Goal: Information Seeking & Learning: Learn about a topic

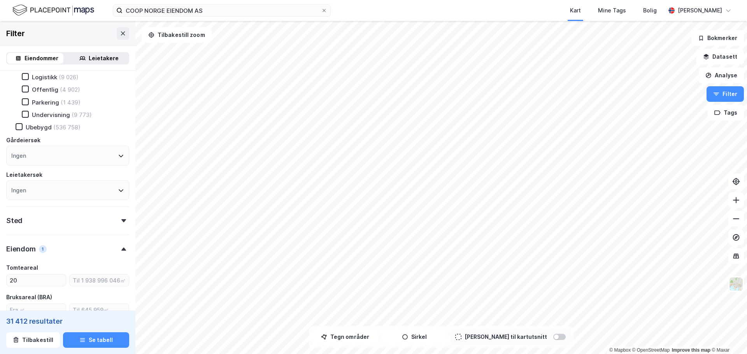
scroll to position [194, 0]
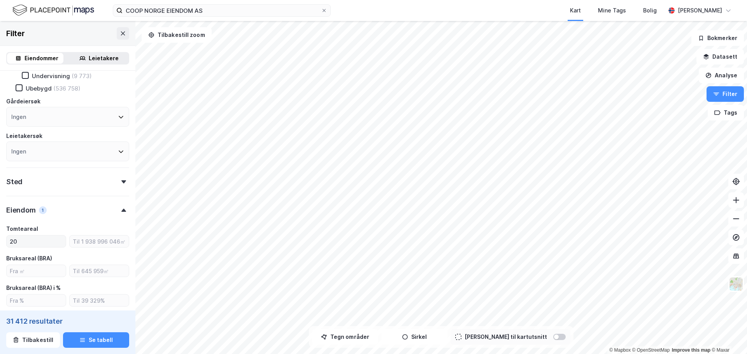
click at [39, 240] on input "20" at bounding box center [36, 242] width 59 height 12
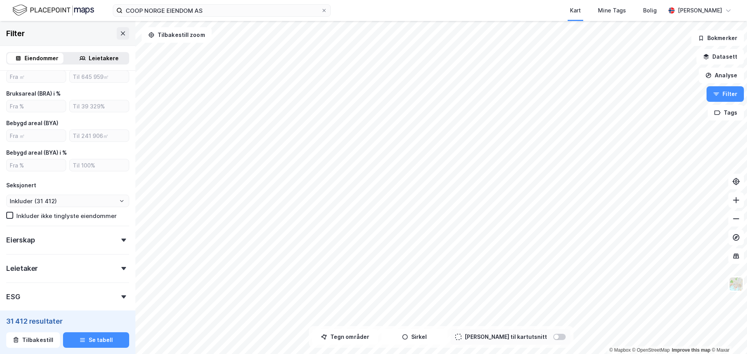
scroll to position [428, 0]
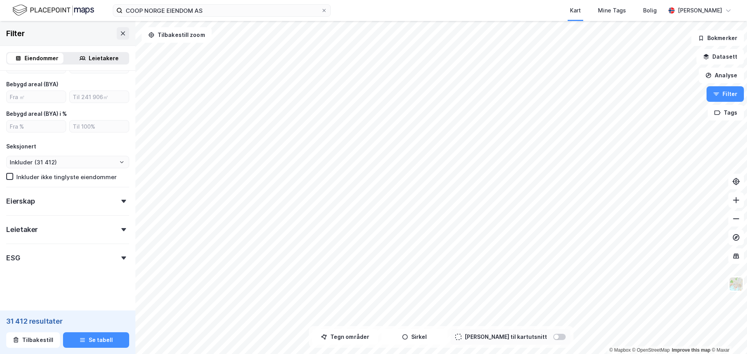
click at [45, 11] on img at bounding box center [53, 11] width 82 height 14
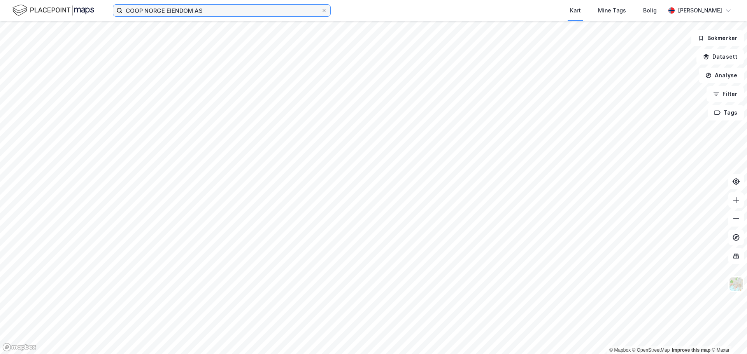
click at [196, 12] on input "COOP NORGE EIENDOM AS" at bounding box center [222, 11] width 198 height 12
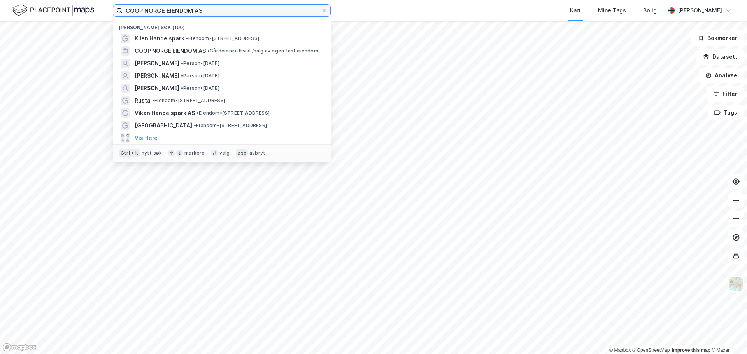
click at [196, 12] on input "COOP NORGE EIENDOM AS" at bounding box center [222, 11] width 198 height 12
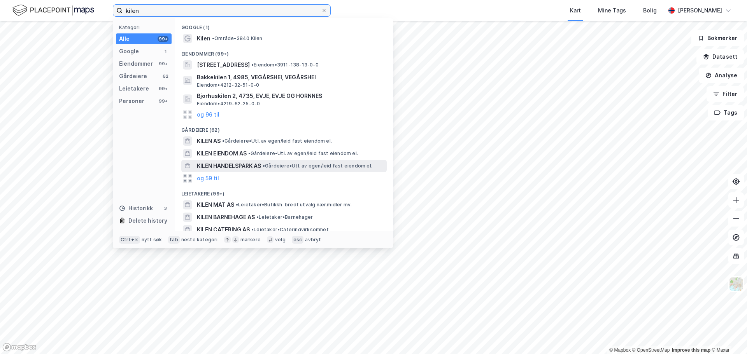
type input "kilen"
click at [238, 165] on span "KILEN HANDELSPARK AS" at bounding box center [229, 165] width 64 height 9
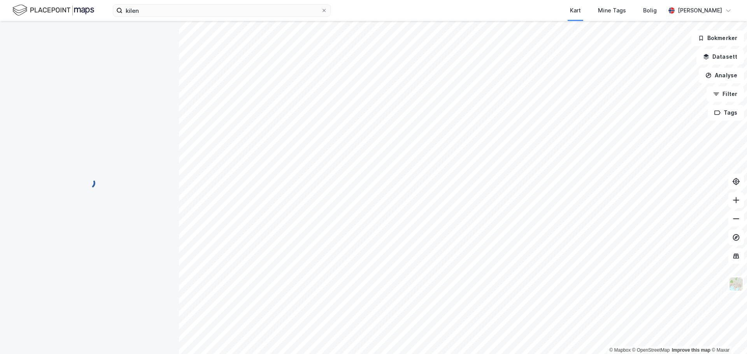
scroll to position [1, 0]
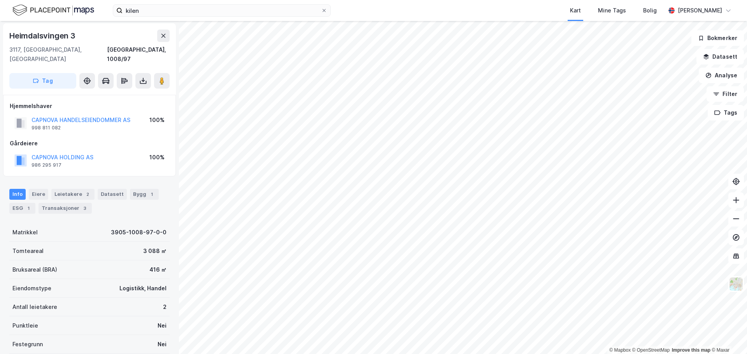
click at [108, 230] on div "Matrikkel 3905-1008-97-0-0" at bounding box center [89, 232] width 160 height 19
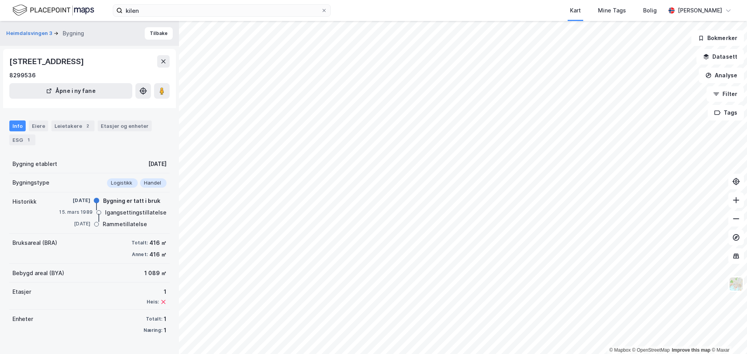
click at [458, 354] on html "kilen Kart Mine Tags [PERSON_NAME] © Mapbox © OpenStreetMap Improve this map © …" at bounding box center [373, 177] width 747 height 354
click at [495, 354] on html "kilen Kart Mine Tags [PERSON_NAME] © Mapbox © OpenStreetMap Improve this map © …" at bounding box center [373, 177] width 747 height 354
click at [564, 354] on html "kilen Kart Mine Tags [PERSON_NAME] © Mapbox © OpenStreetMap Improve this map © …" at bounding box center [373, 177] width 747 height 354
click at [536, 354] on html "kilen Kart Mine Tags [PERSON_NAME] © Mapbox © OpenStreetMap Improve this map © …" at bounding box center [373, 177] width 747 height 354
click at [482, 354] on html "kilen Kart Mine Tags [PERSON_NAME] © Mapbox © OpenStreetMap Improve this map © …" at bounding box center [373, 177] width 747 height 354
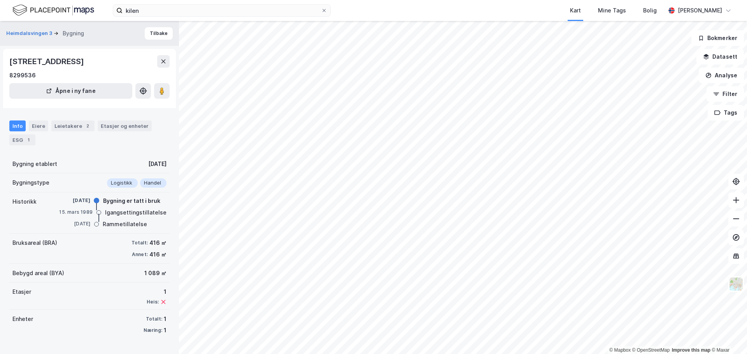
click at [451, 354] on html "kilen Kart Mine Tags [PERSON_NAME] © Mapbox © OpenStreetMap Improve this map © …" at bounding box center [373, 177] width 747 height 354
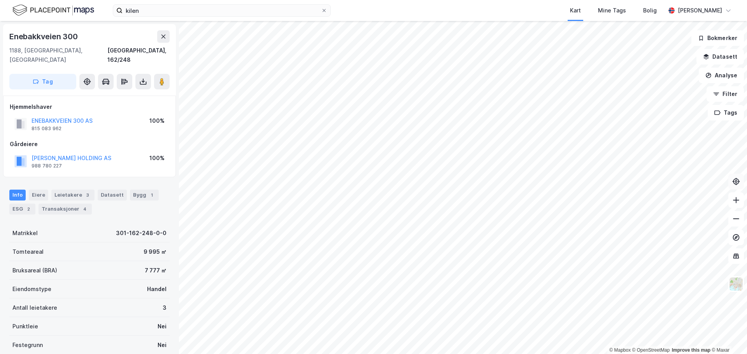
scroll to position [1, 0]
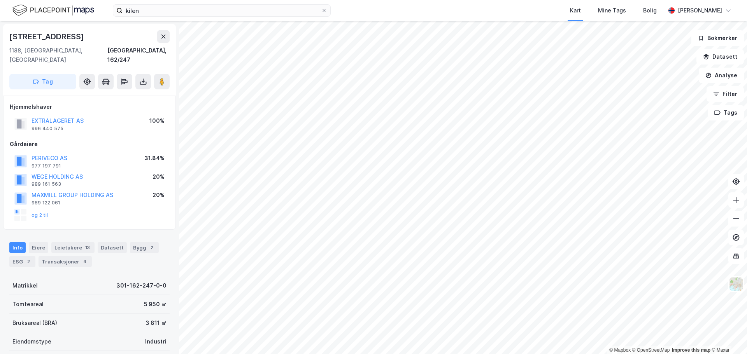
scroll to position [1, 0]
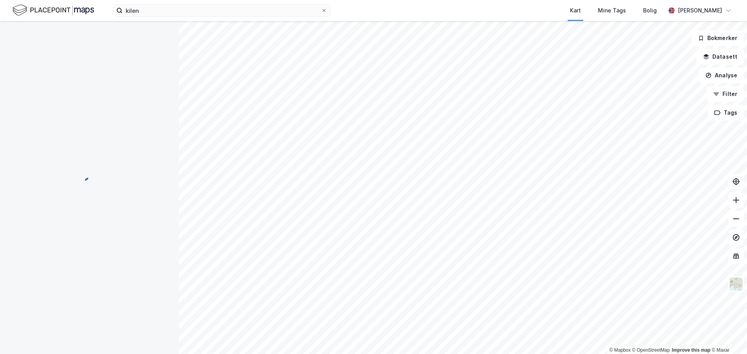
scroll to position [1, 0]
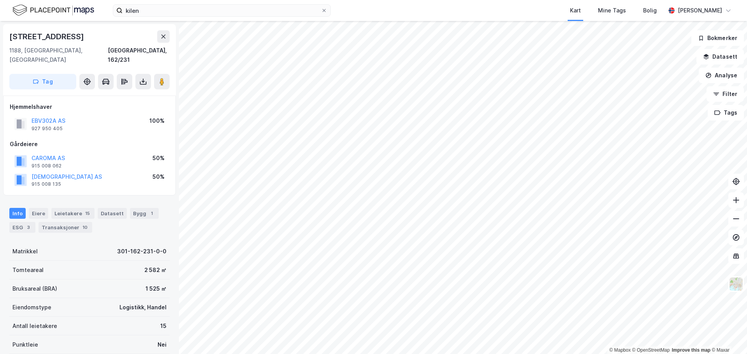
scroll to position [1, 0]
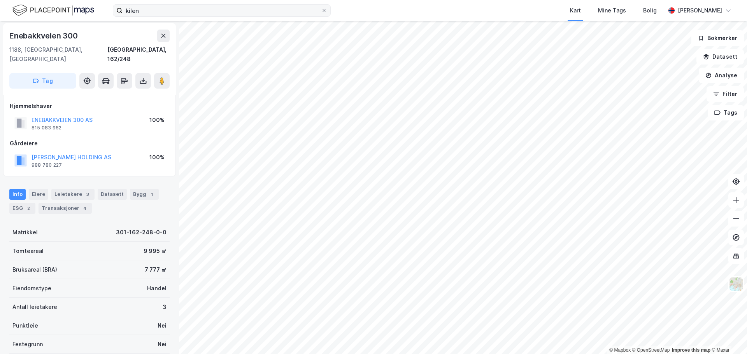
scroll to position [1, 0]
click at [70, 203] on div "Transaksjoner 4" at bounding box center [65, 208] width 53 height 11
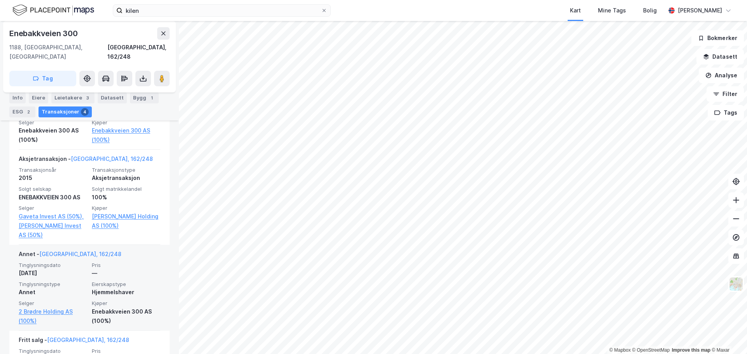
scroll to position [359, 0]
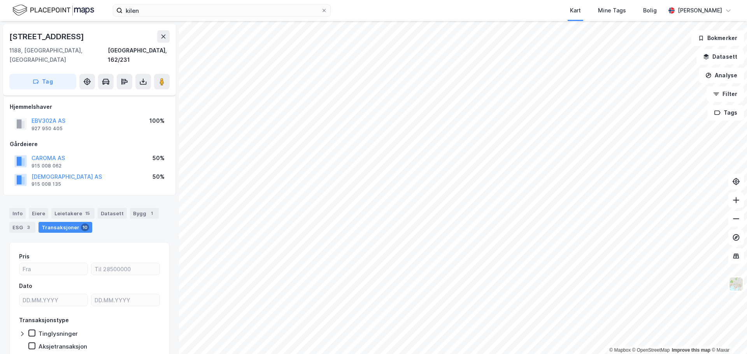
scroll to position [25, 0]
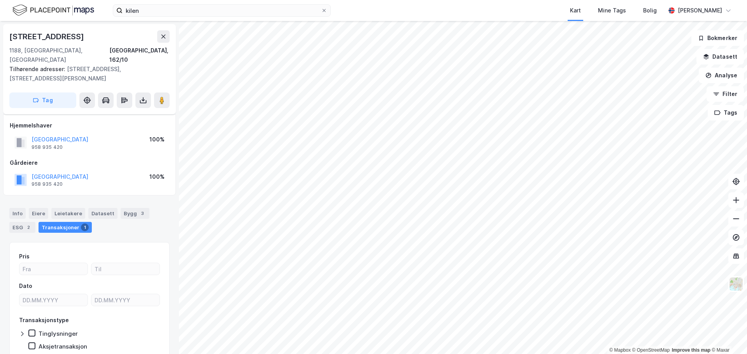
scroll to position [25, 0]
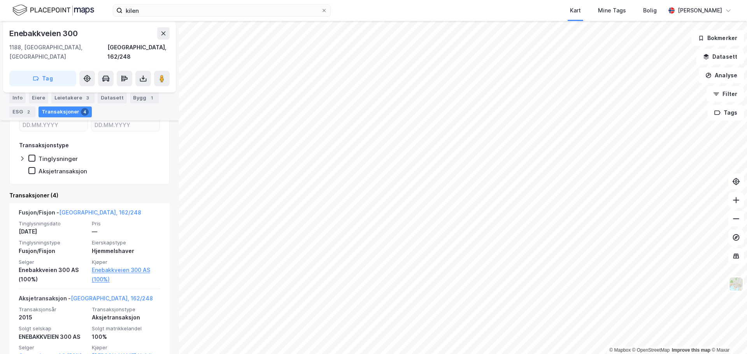
scroll to position [161, 0]
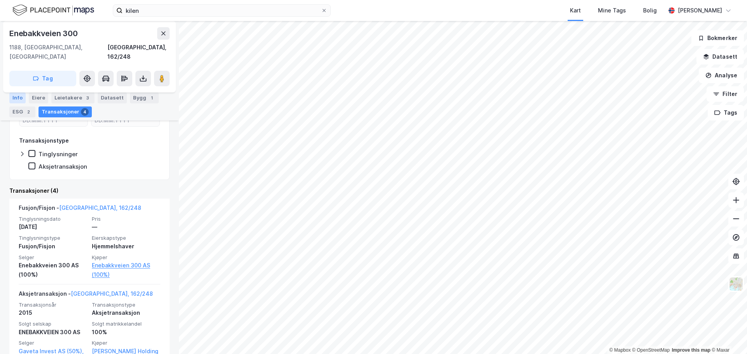
click at [22, 100] on div "Info" at bounding box center [17, 98] width 16 height 11
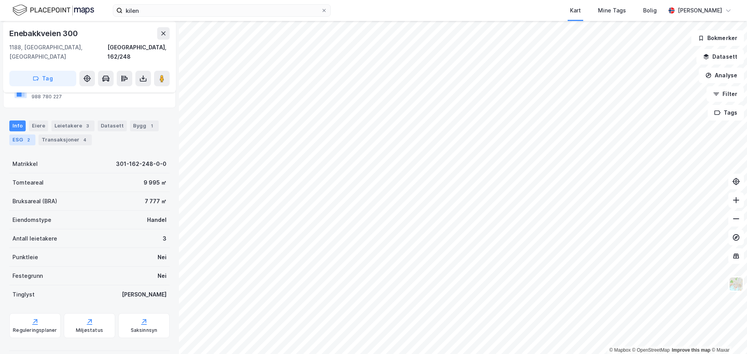
click at [31, 136] on div "2" at bounding box center [29, 140] width 8 height 8
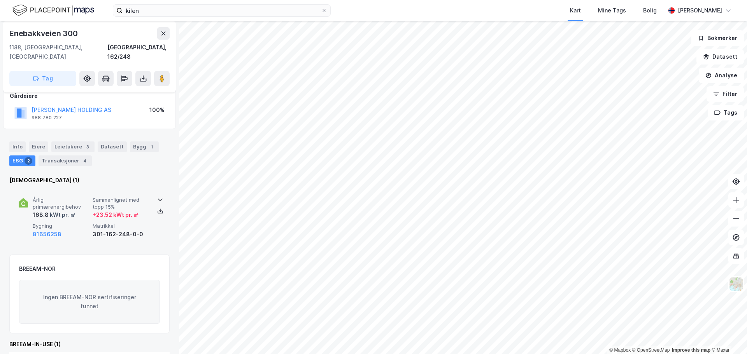
scroll to position [78, 0]
